Goal: Find specific page/section: Find specific page/section

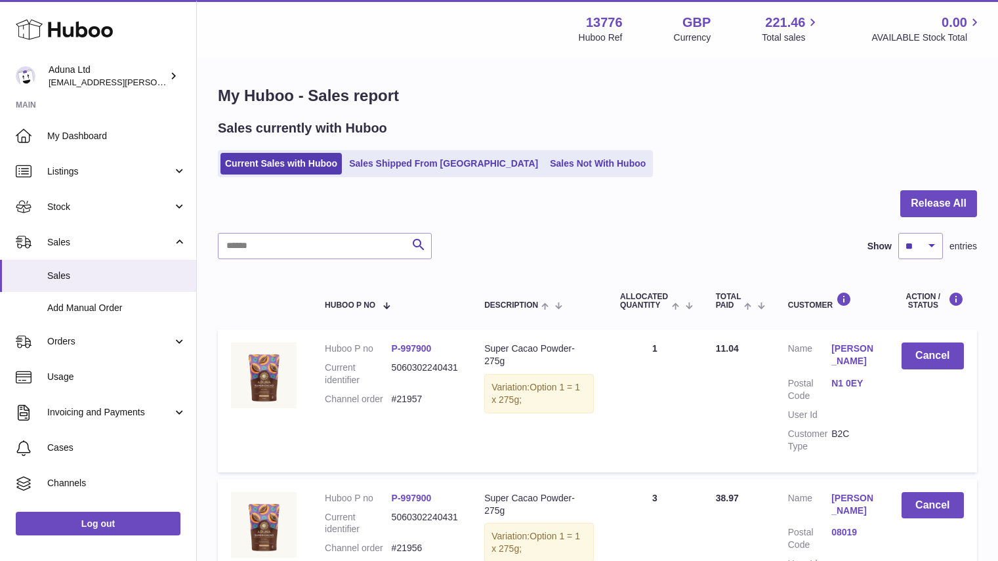
select select "**"
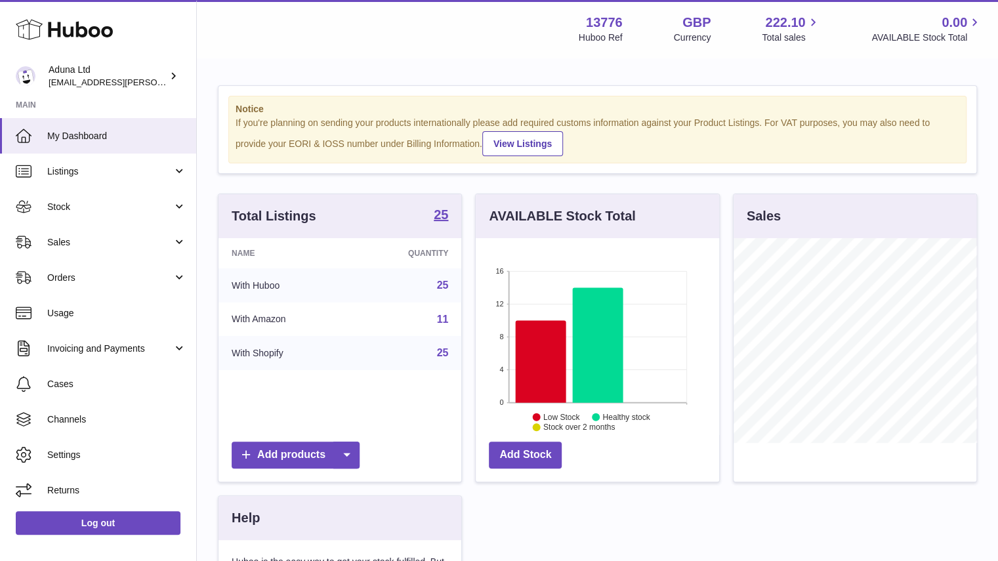
scroll to position [205, 244]
click at [108, 259] on link "Sales" at bounding box center [98, 242] width 196 height 35
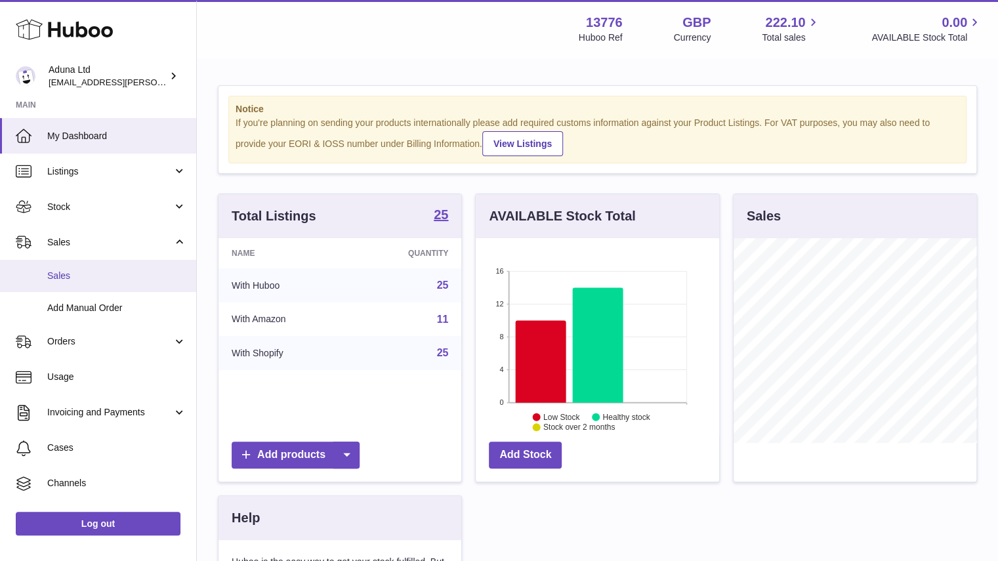
click at [131, 288] on link "Sales" at bounding box center [98, 276] width 196 height 32
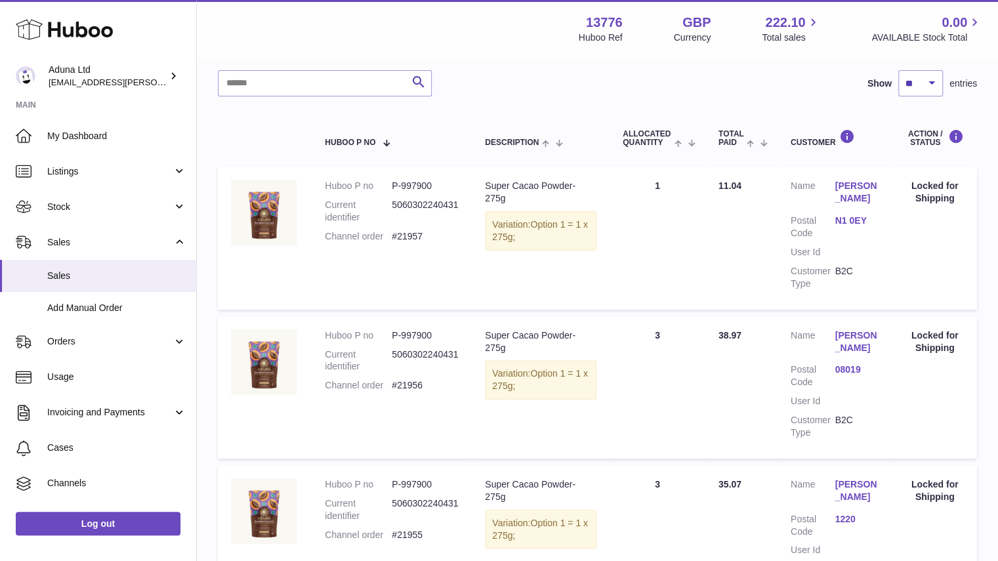
scroll to position [164, 0]
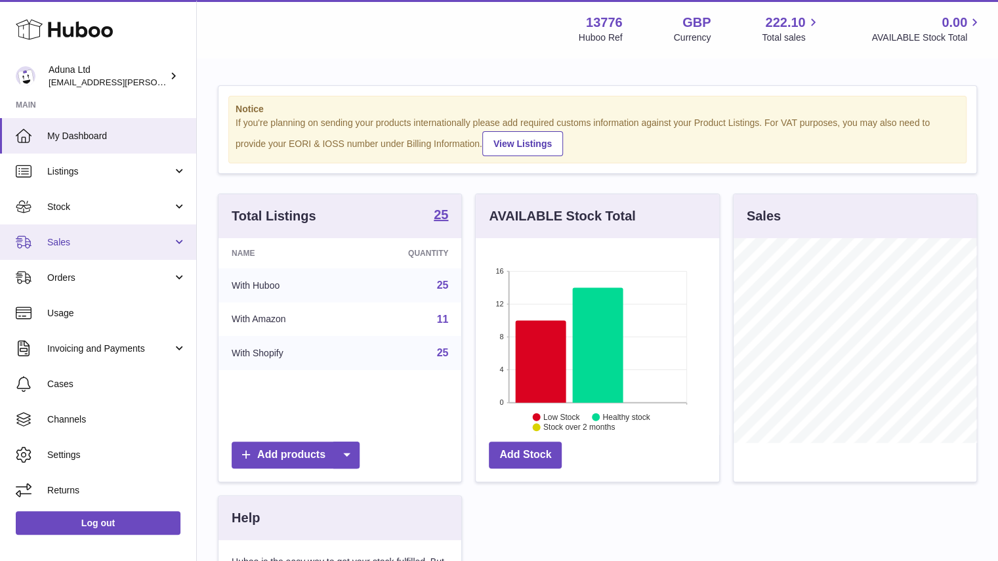
scroll to position [205, 244]
click at [77, 241] on span "Sales" at bounding box center [109, 242] width 125 height 12
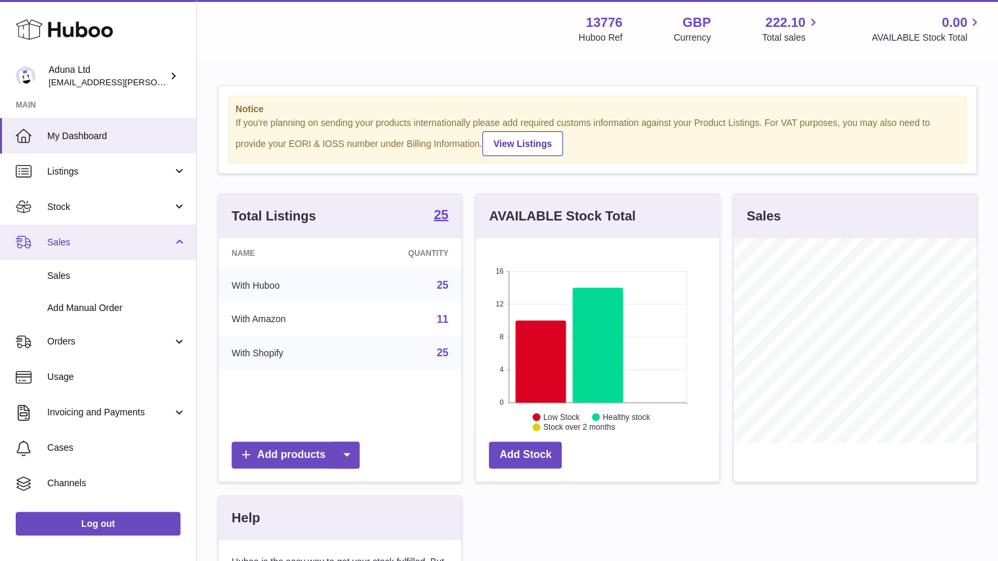
click at [87, 255] on link "Sales" at bounding box center [98, 242] width 196 height 35
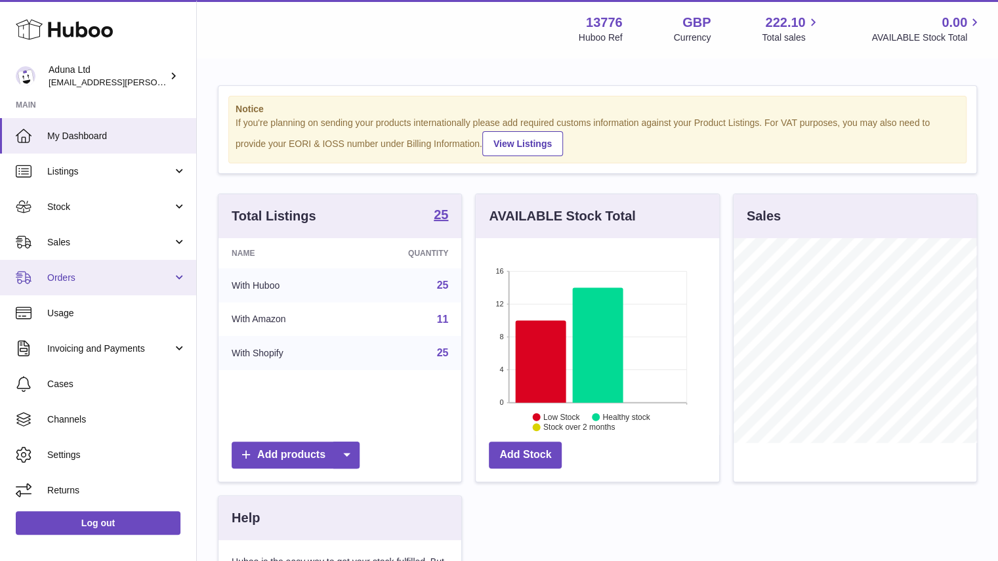
click at [90, 272] on span "Orders" at bounding box center [109, 278] width 125 height 12
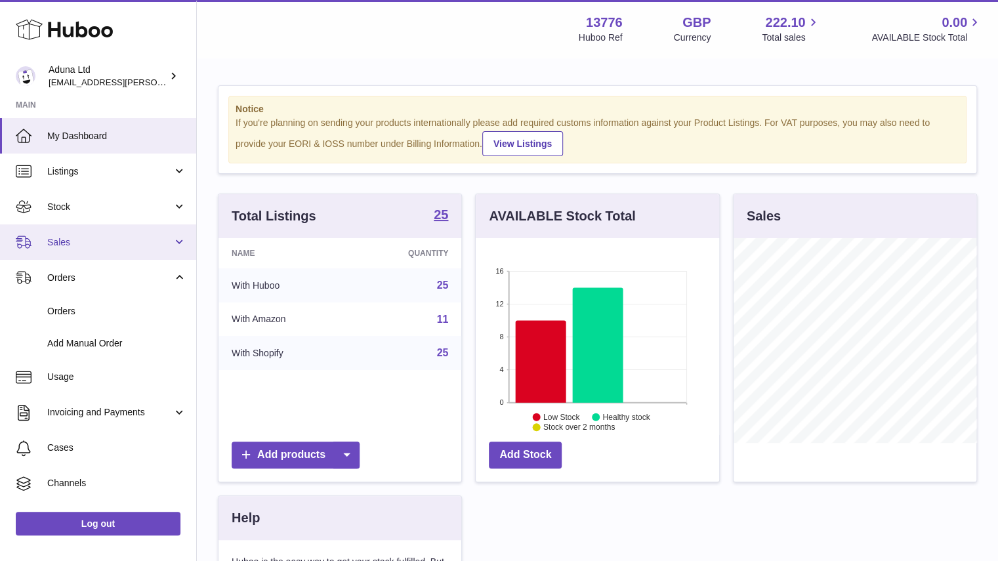
click at [81, 249] on link "Sales" at bounding box center [98, 242] width 196 height 35
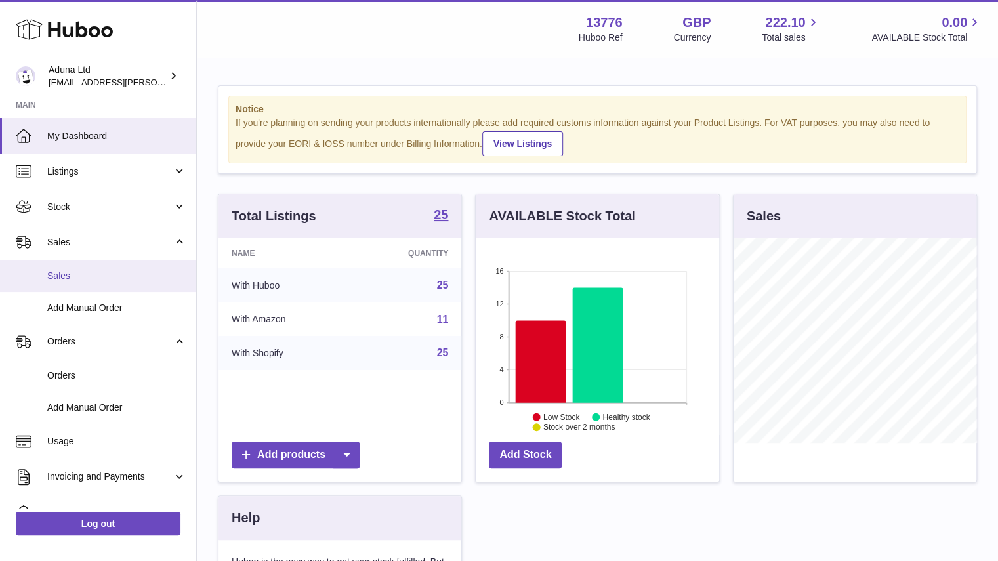
click at [78, 280] on span "Sales" at bounding box center [116, 276] width 139 height 12
